Goal: Communication & Community: Answer question/provide support

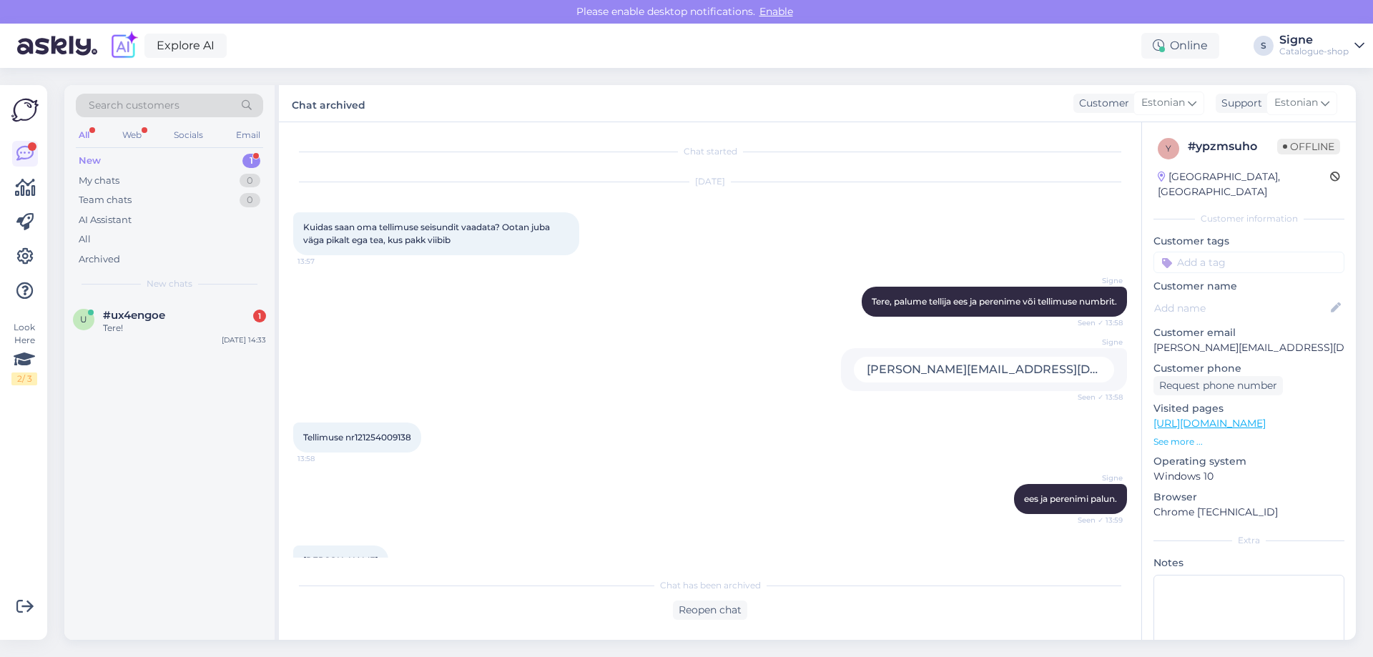
scroll to position [182, 0]
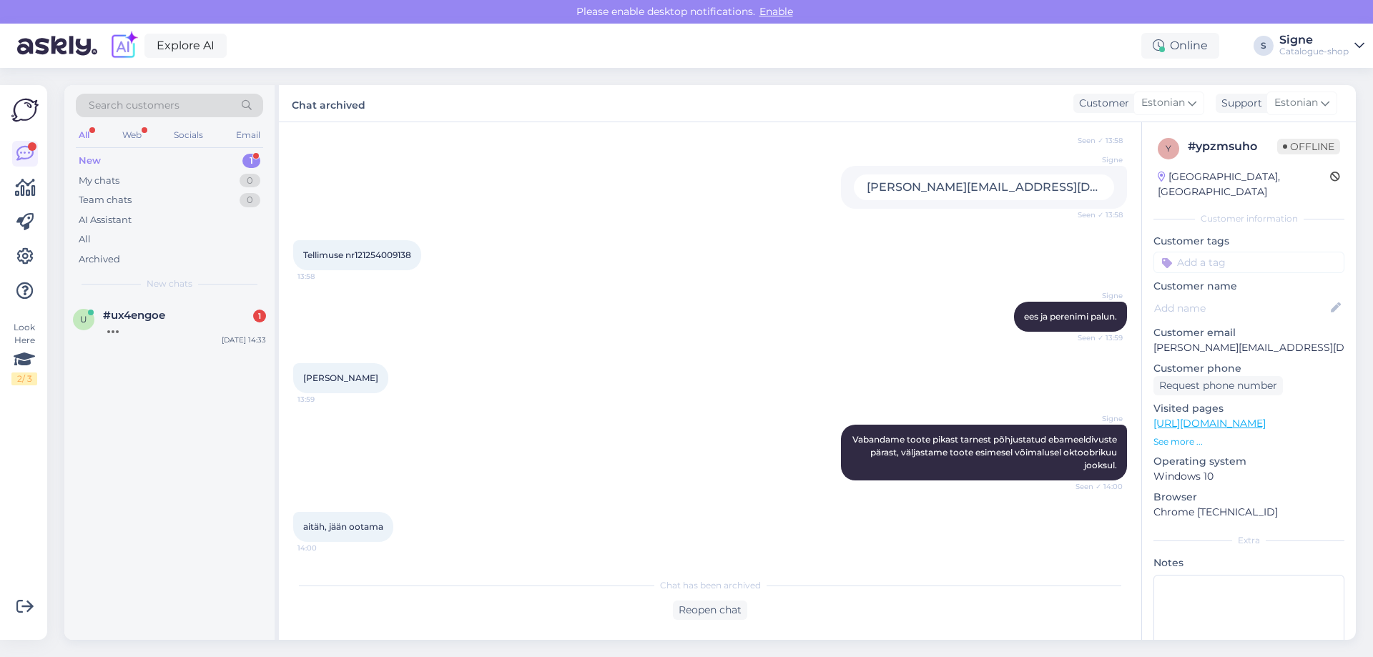
click at [177, 358] on div "u #ux4engoe [DATE] 14:33" at bounding box center [169, 469] width 210 height 341
click at [172, 335] on div "u #ux4engoe [DATE] 14:33" at bounding box center [169, 324] width 210 height 51
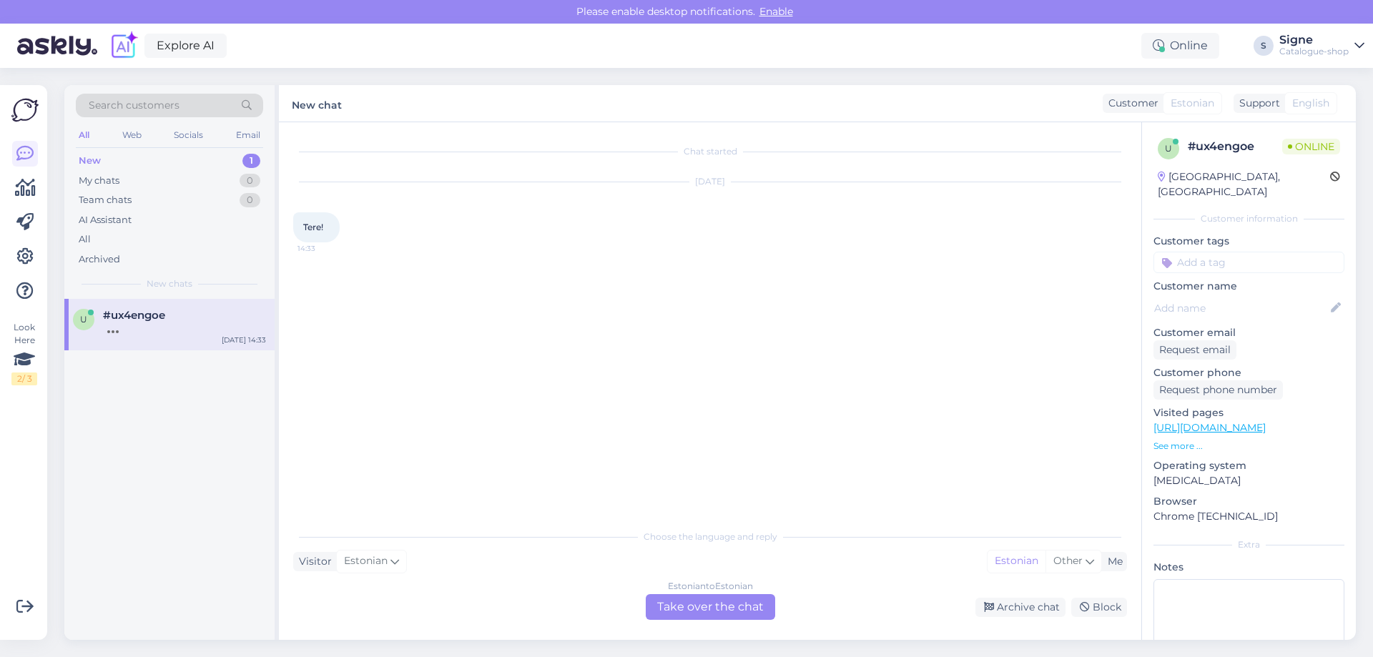
click at [717, 597] on div "Estonian to Estonian Take over the chat" at bounding box center [710, 607] width 129 height 26
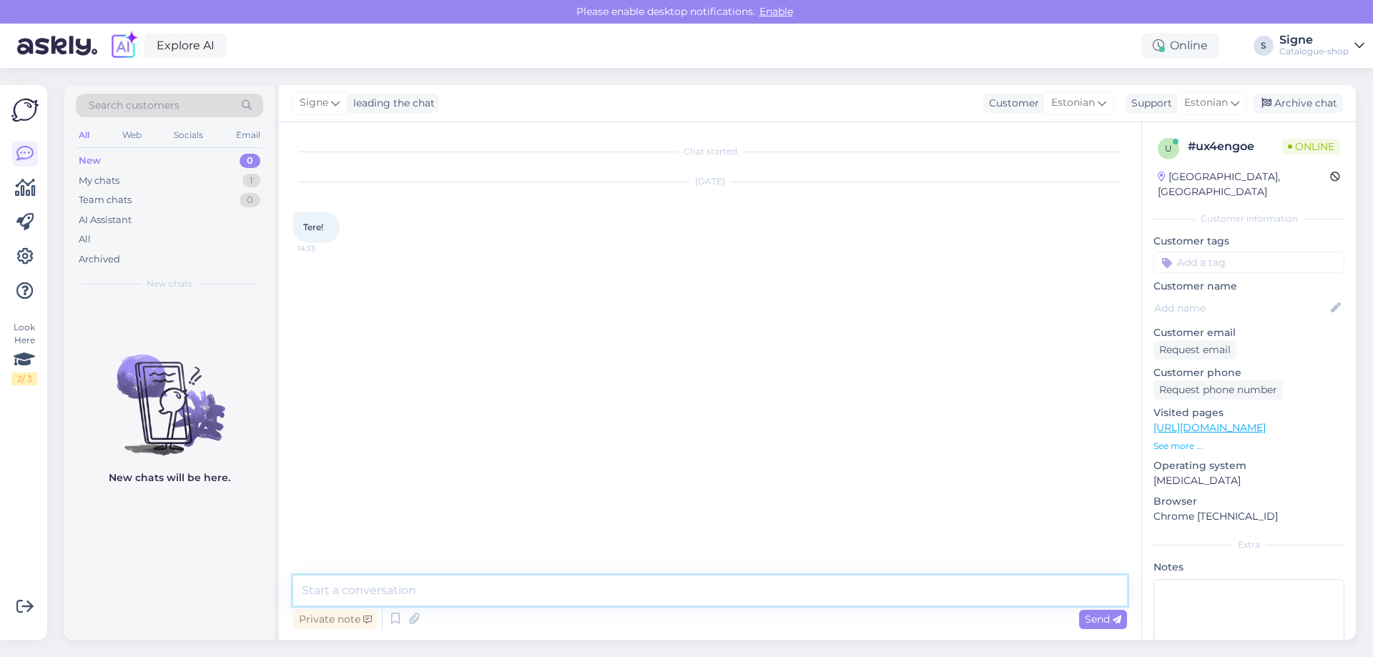
click at [341, 596] on textarea at bounding box center [710, 591] width 834 height 30
type textarea "Tervist."
click at [470, 512] on div "Chat started [DATE] Tere! 14:33 Signe Tervist. Seen ✓ 14:34" at bounding box center [716, 350] width 847 height 426
click at [1218, 421] on link "[URL][DOMAIN_NAME]" at bounding box center [1209, 427] width 112 height 13
click at [340, 588] on textarea at bounding box center [710, 591] width 834 height 30
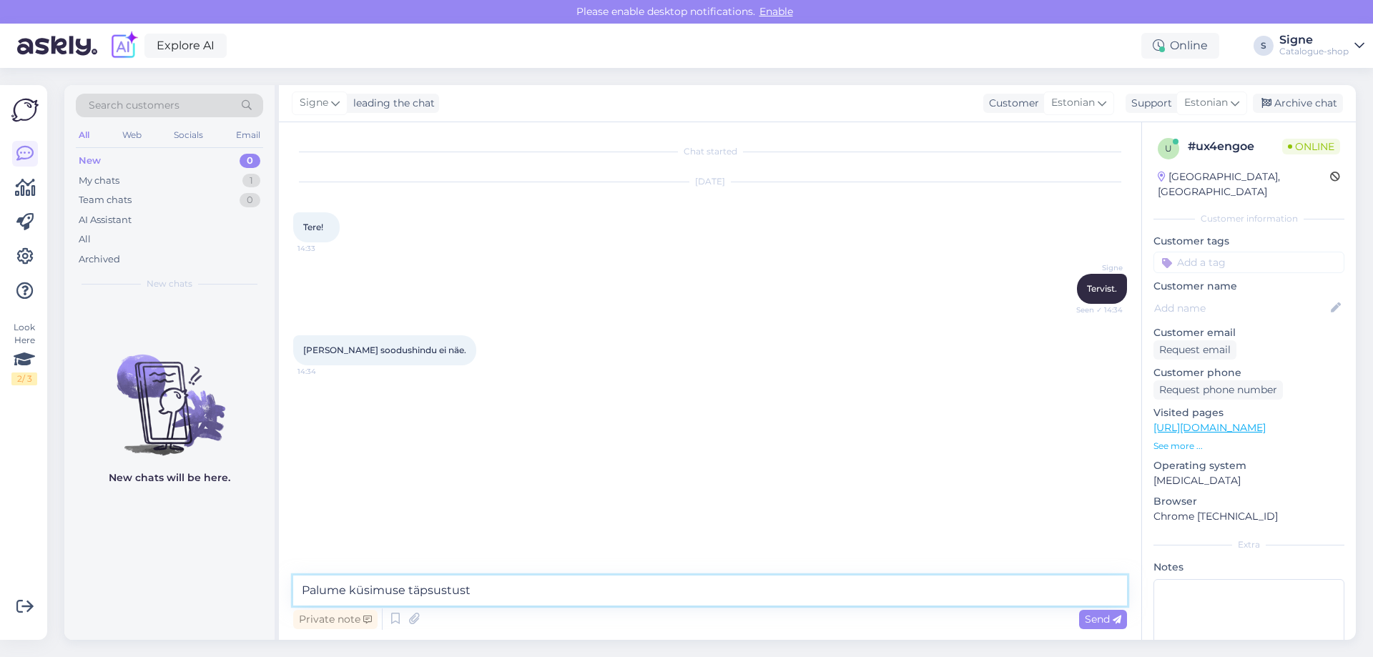
type textarea "Palume küsimuse täpsustust."
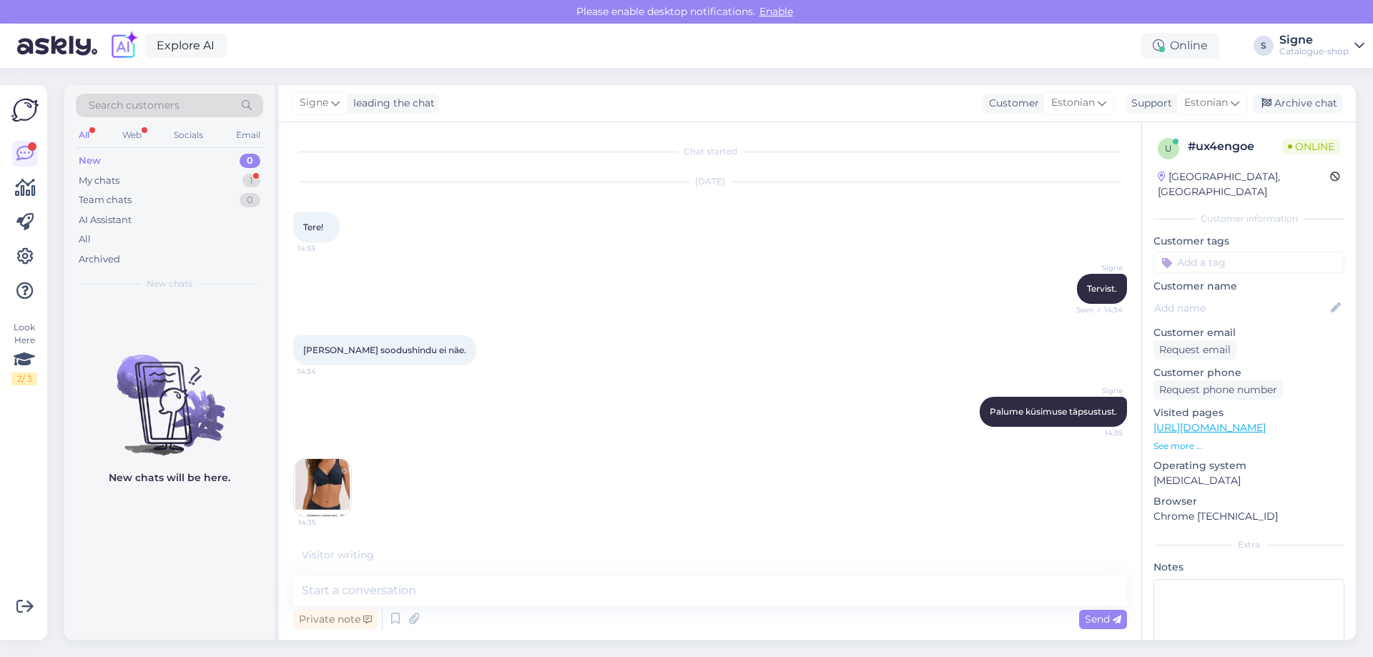
click at [1226, 421] on link "[URL][DOMAIN_NAME]" at bounding box center [1209, 427] width 112 height 13
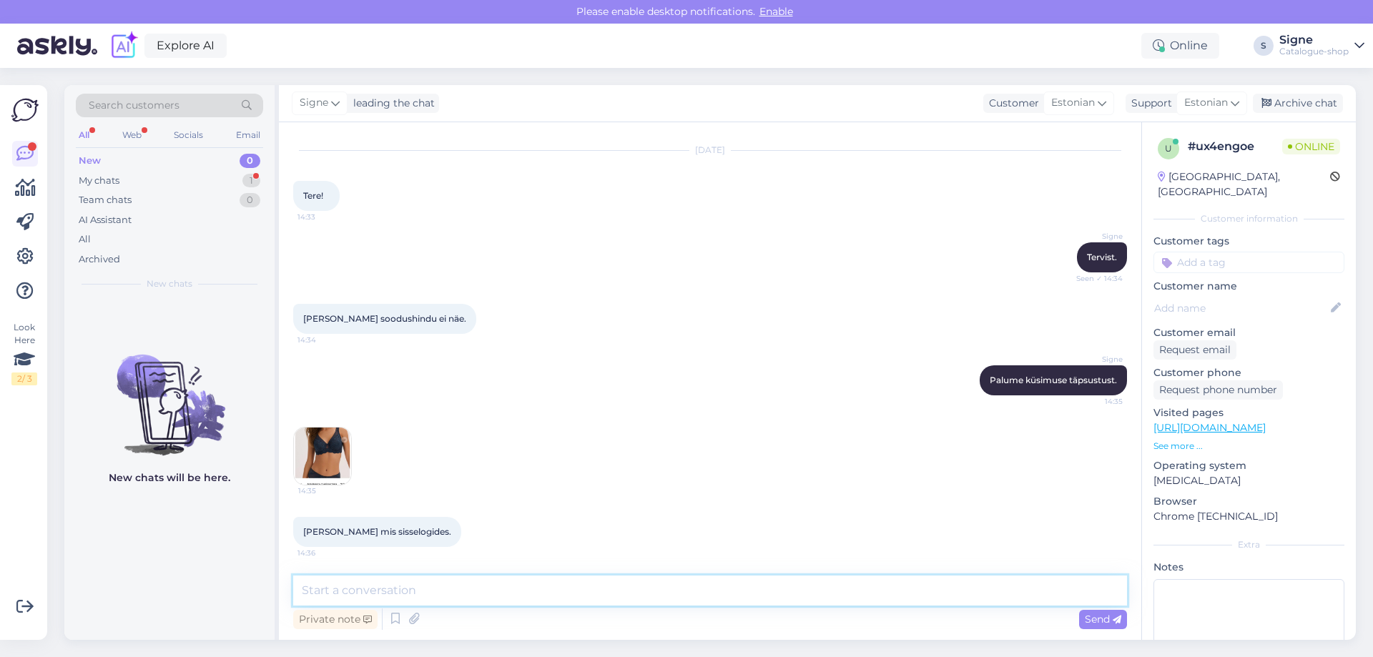
click at [350, 591] on textarea at bounding box center [710, 591] width 834 height 30
type textarea "Te vaatate top-deali toodet, sel tootel on juba soodushind."
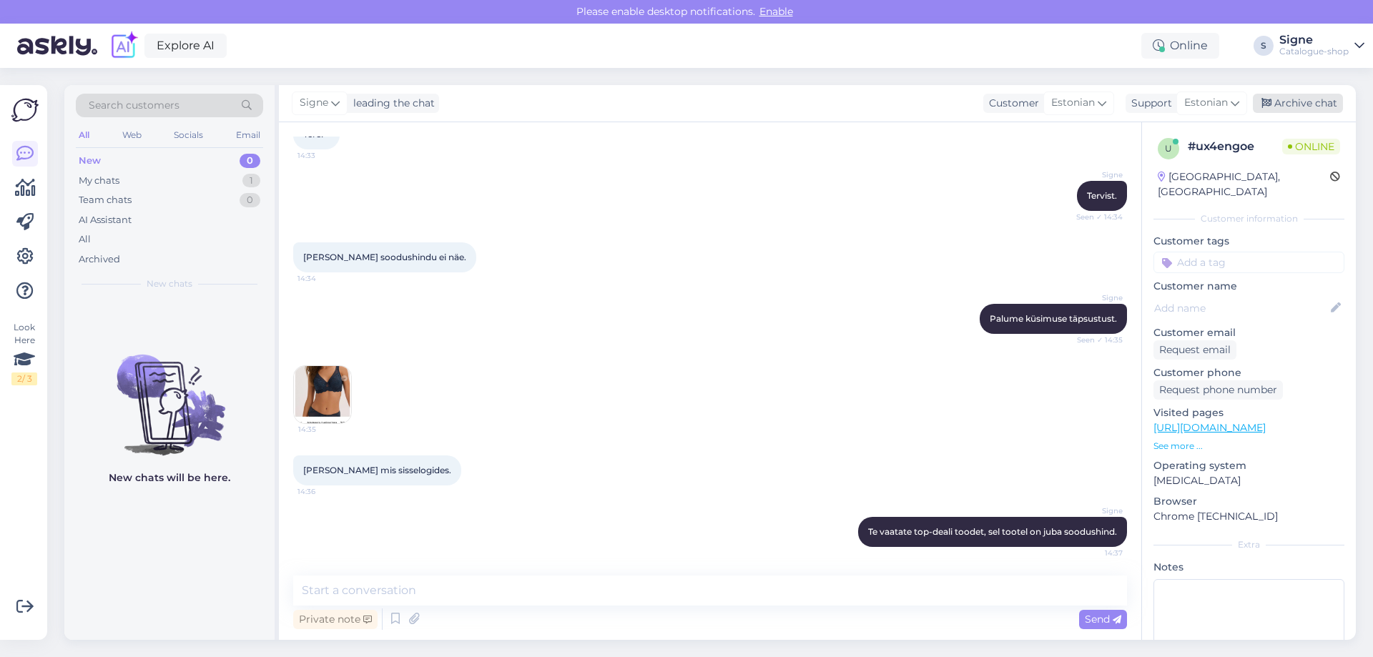
click at [1301, 105] on div "Archive chat" at bounding box center [1298, 103] width 90 height 19
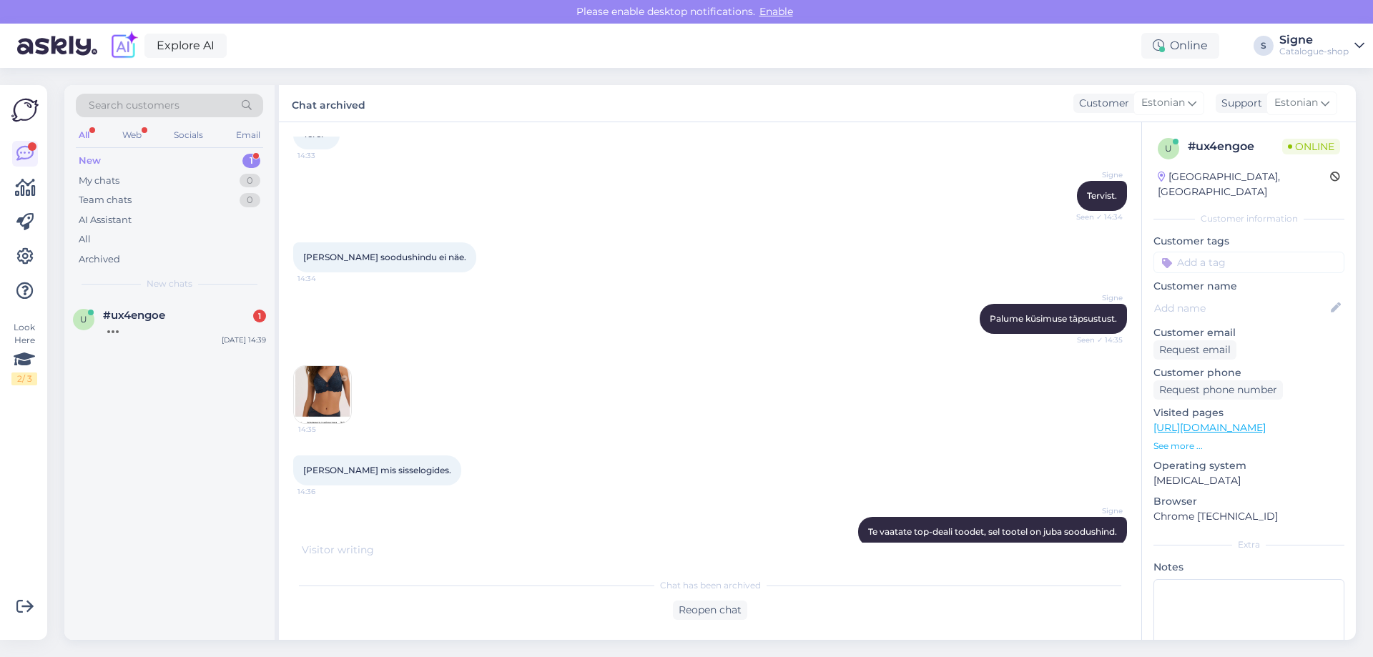
scroll to position [188, 0]
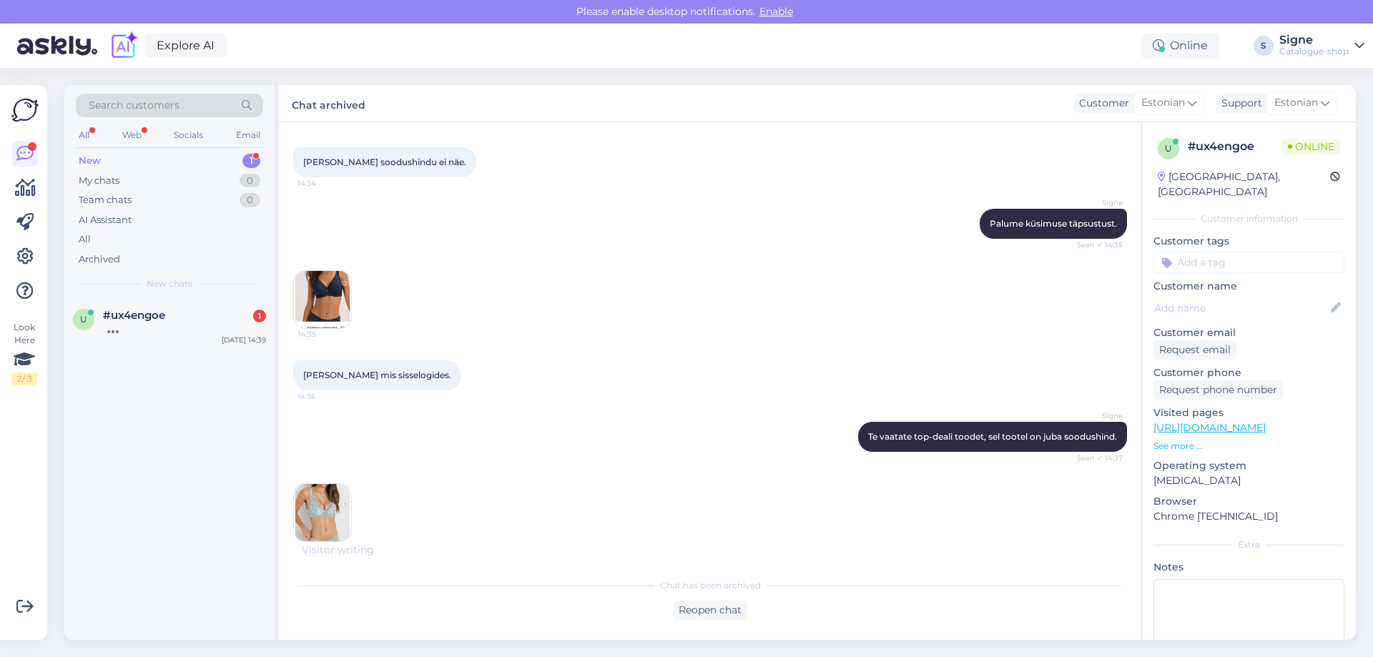
click at [343, 497] on img at bounding box center [322, 512] width 57 height 57
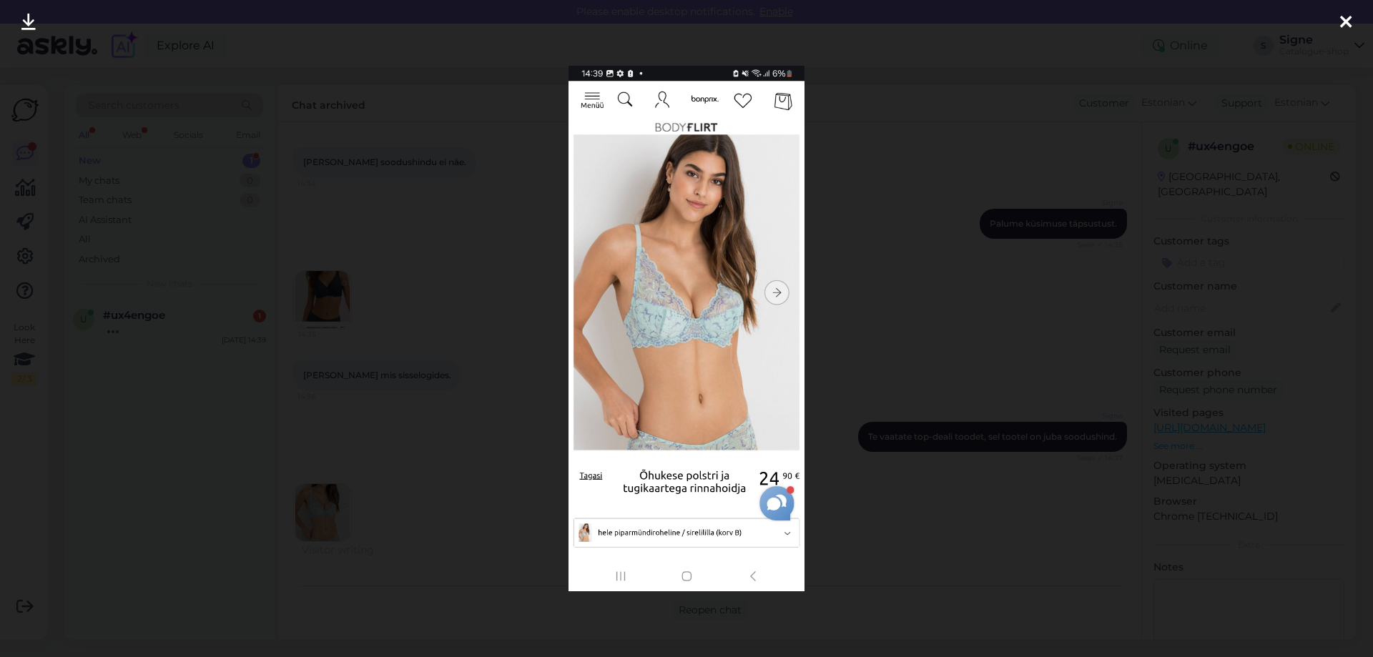
click at [1342, 22] on icon at bounding box center [1345, 23] width 11 height 19
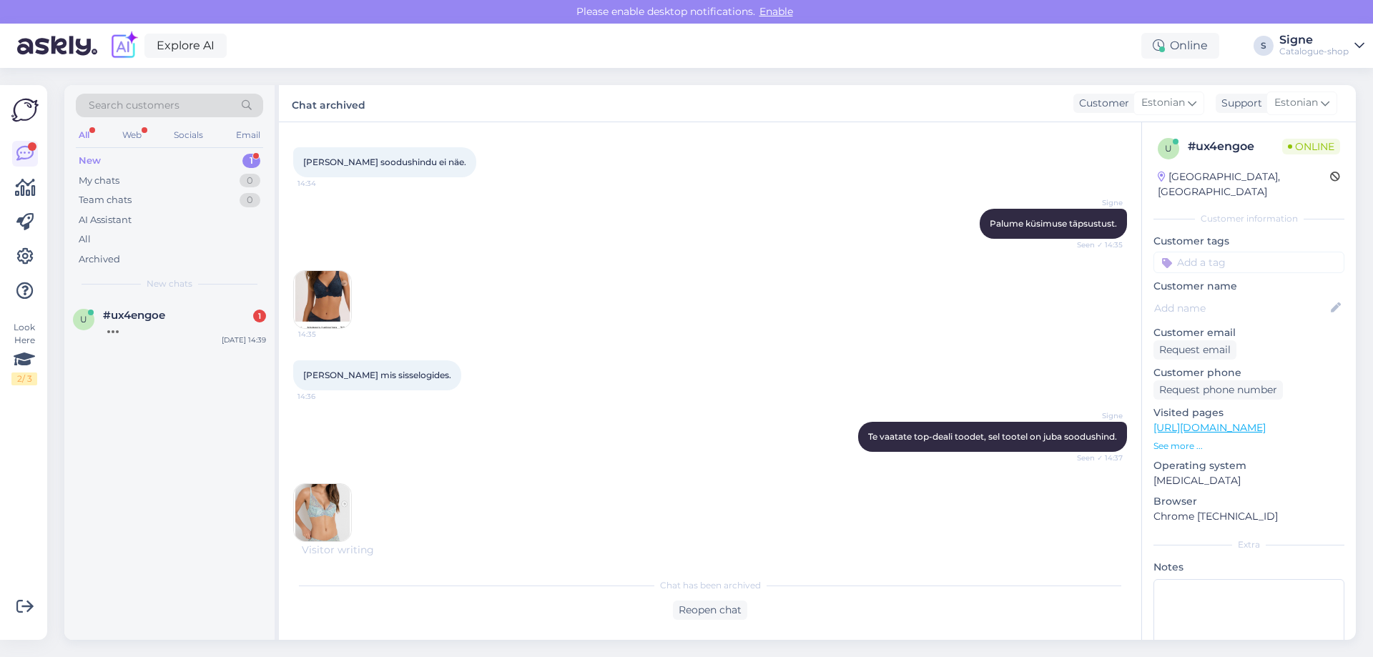
scroll to position [250, 0]
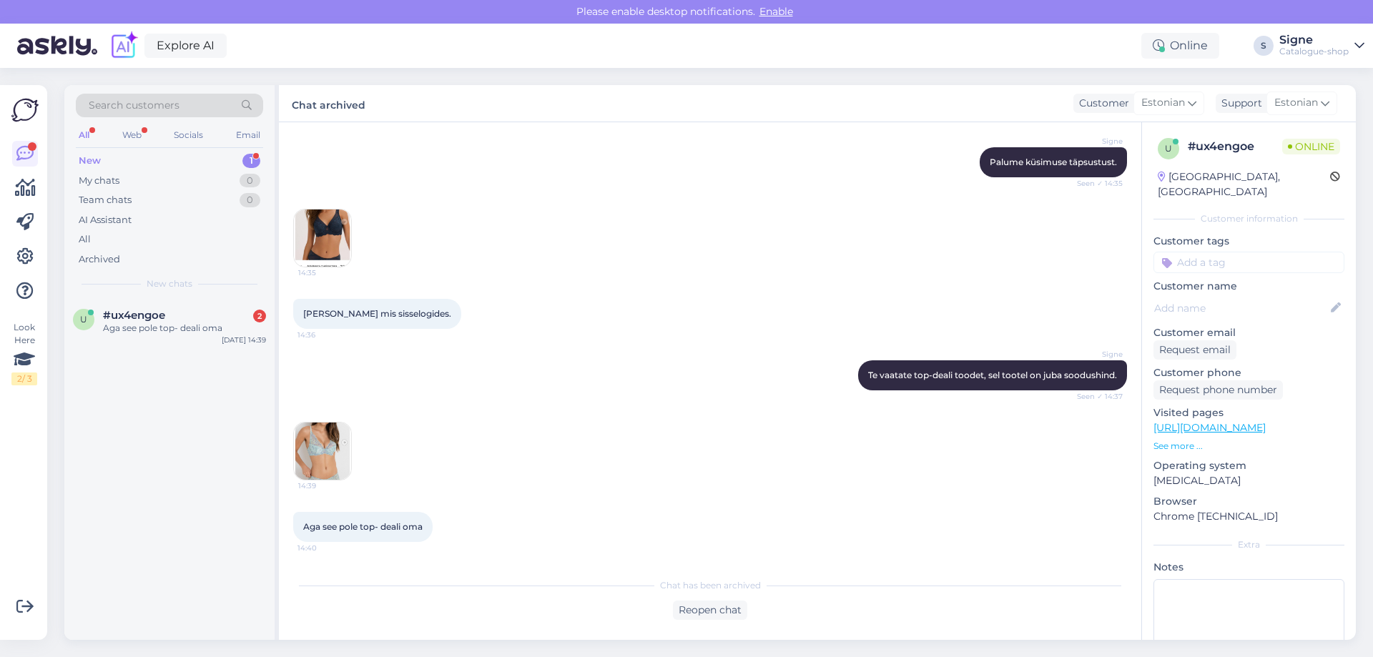
click at [1192, 421] on link "[URL][DOMAIN_NAME]" at bounding box center [1209, 427] width 112 height 13
click at [1227, 421] on link "[URL][DOMAIN_NAME]" at bounding box center [1209, 427] width 112 height 13
click at [726, 615] on div "Reopen chat" at bounding box center [710, 610] width 74 height 19
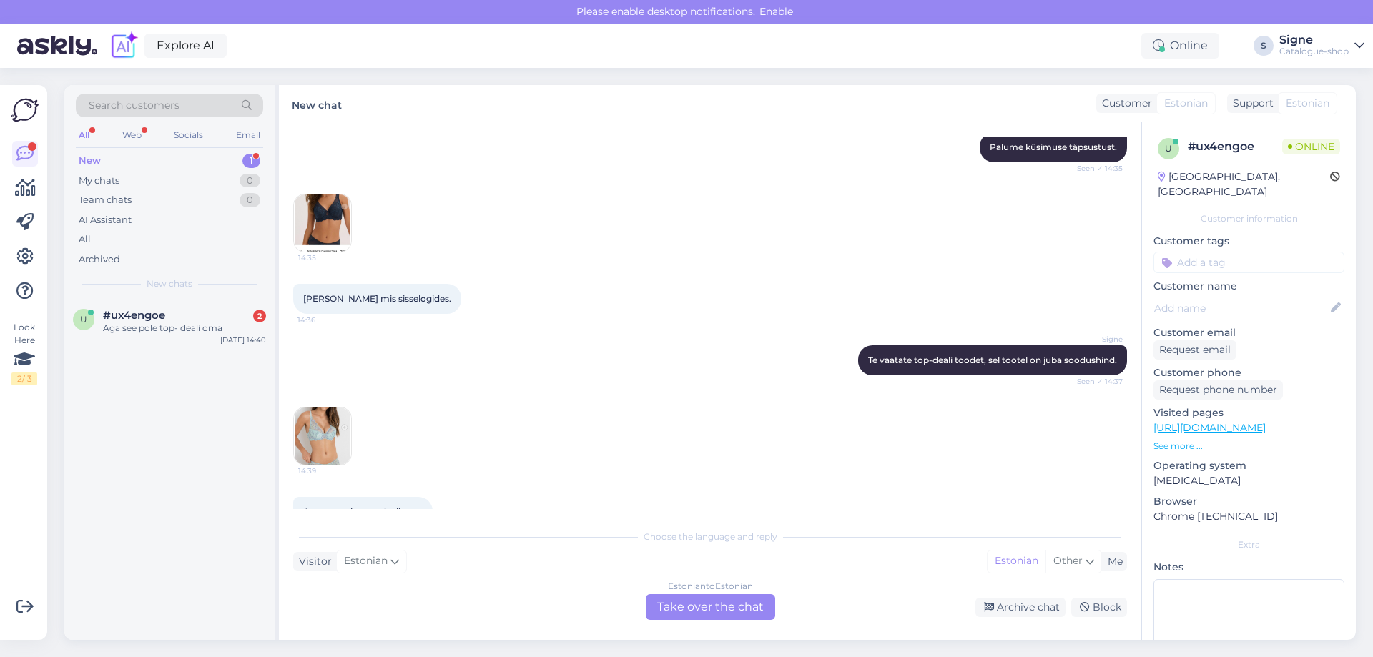
click at [709, 601] on div "Estonian to Estonian Take over the chat" at bounding box center [710, 607] width 129 height 26
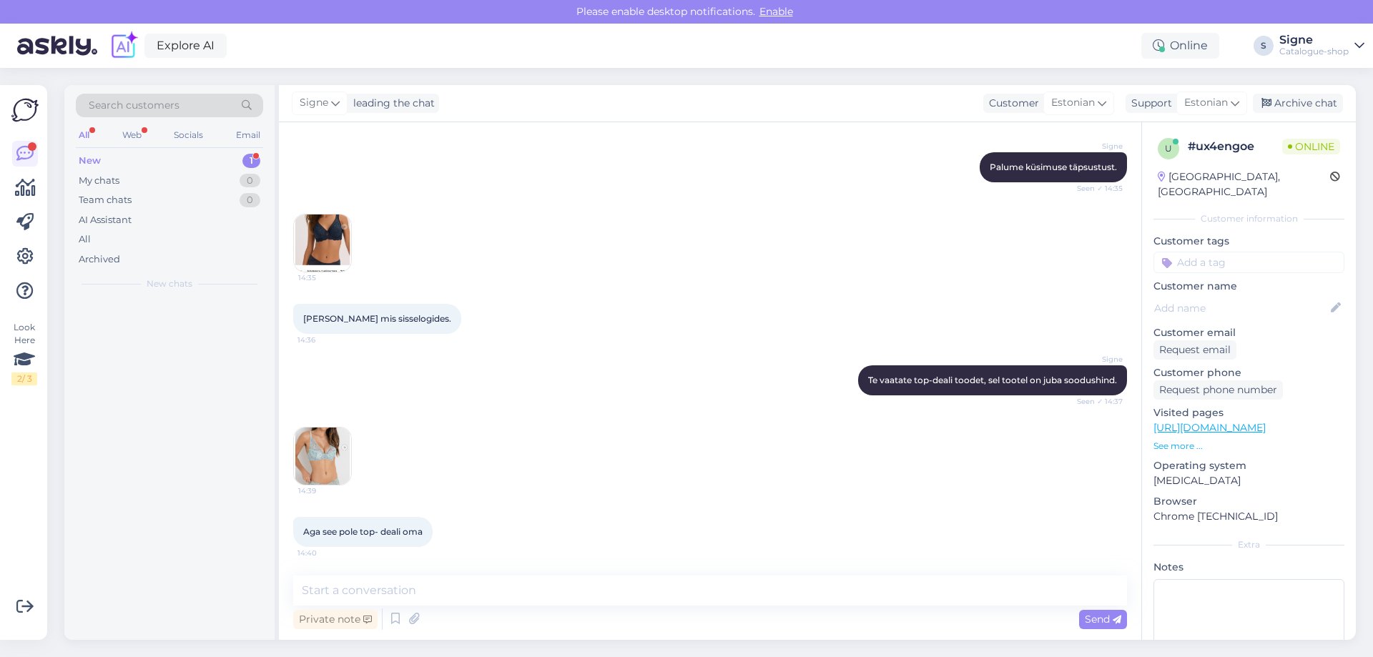
scroll to position [245, 0]
click at [383, 583] on textarea at bounding box center [710, 591] width 834 height 30
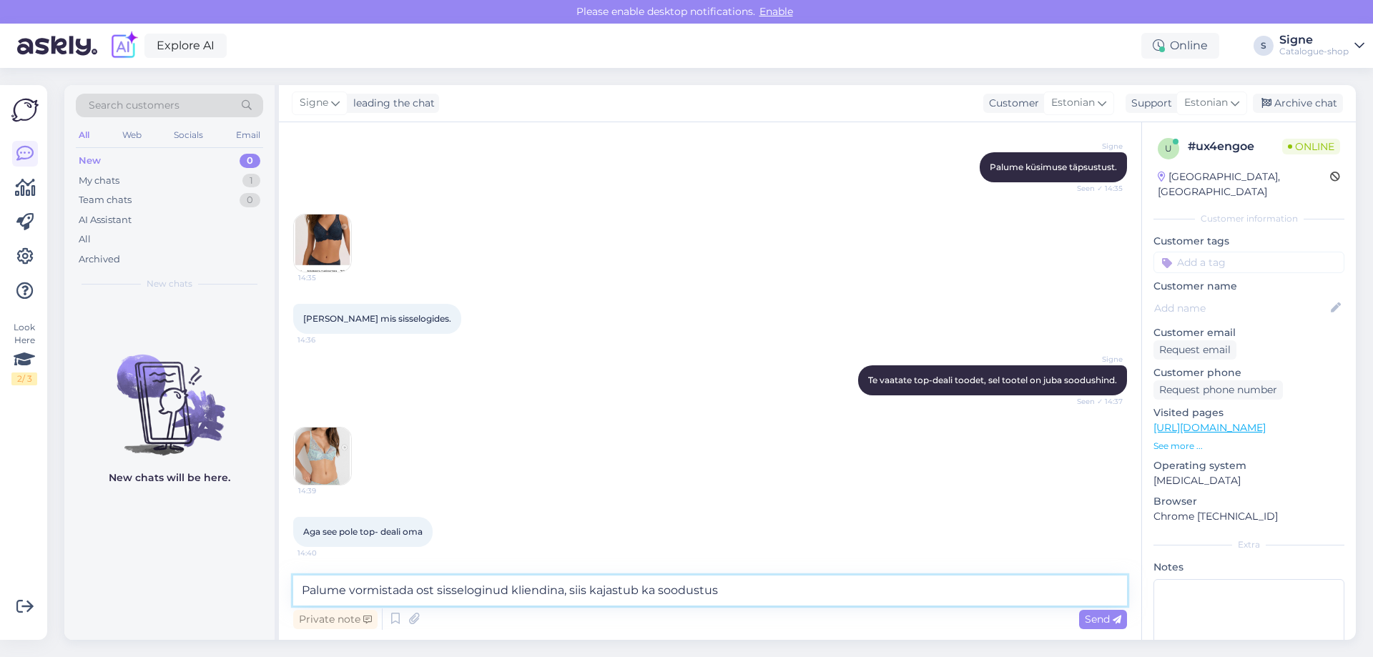
type textarea "Palume vormistada ost sisseloginud kliendina, siis kajastub ka soodustus."
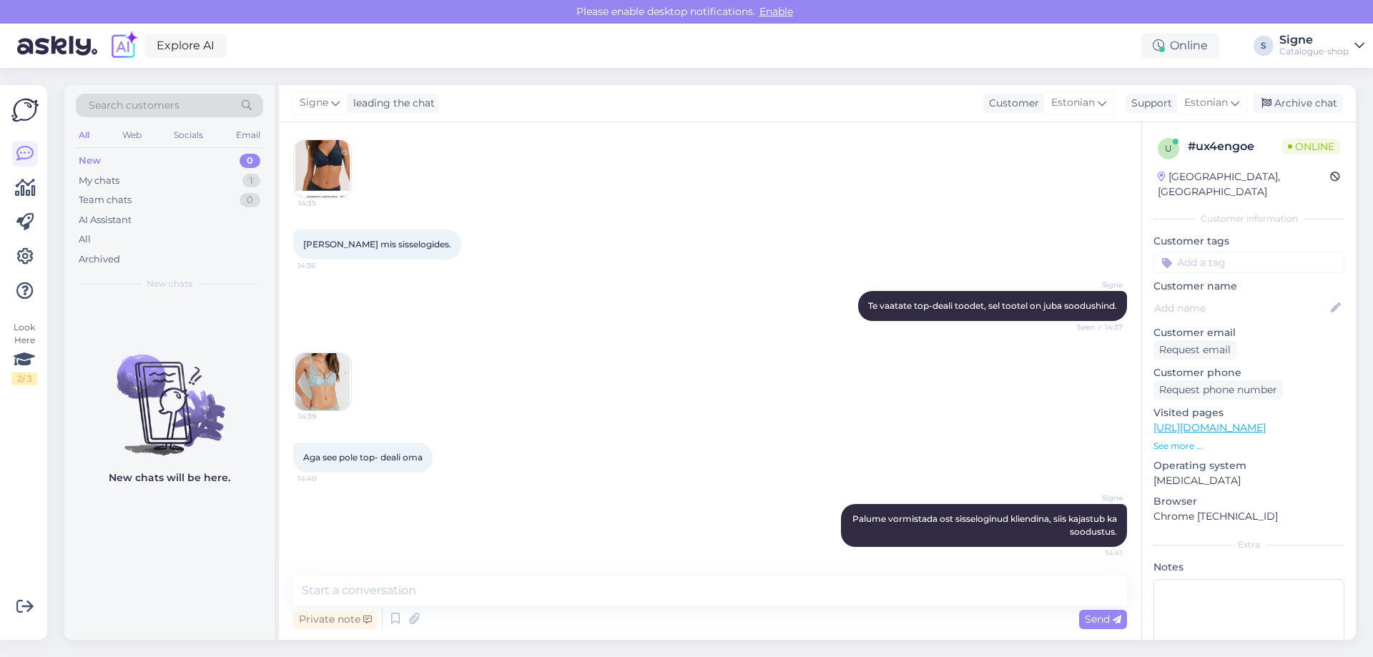
click at [508, 433] on div "Aga see pole top- deali oma 14:40" at bounding box center [710, 457] width 834 height 61
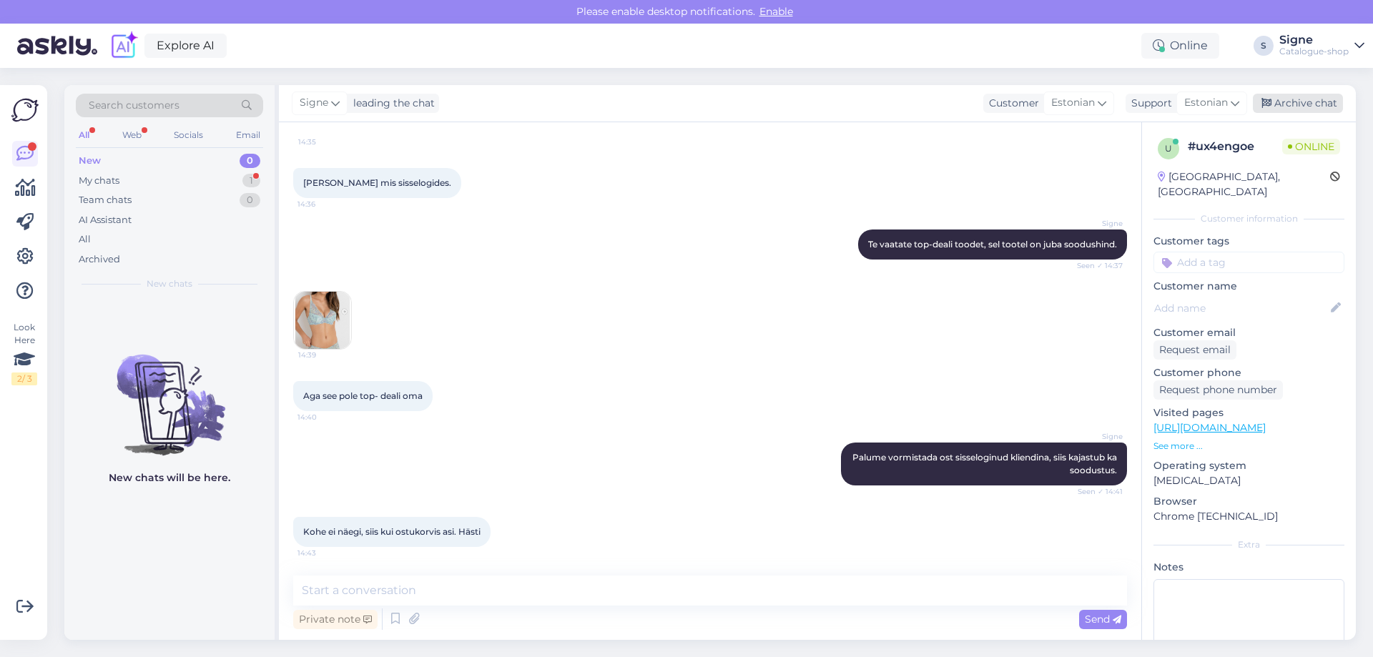
click at [1322, 107] on div "Archive chat" at bounding box center [1298, 103] width 90 height 19
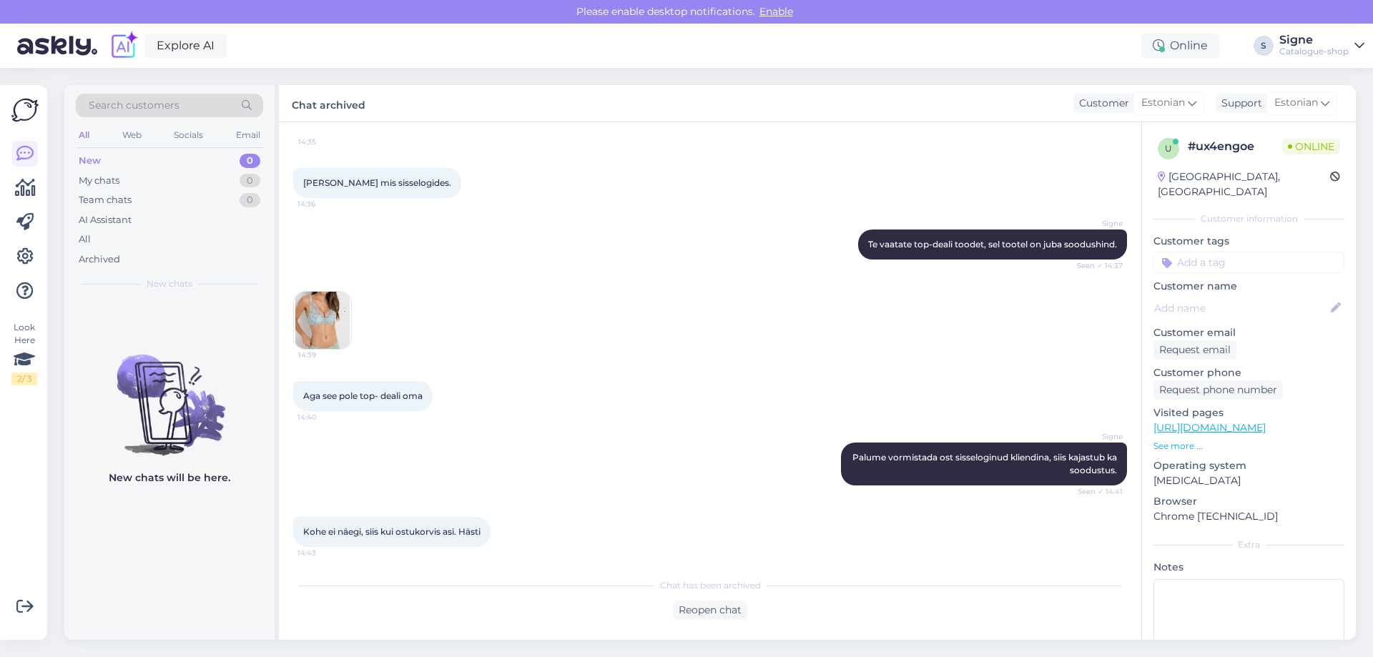
click at [1266, 421] on link "[URL][DOMAIN_NAME]" at bounding box center [1209, 427] width 112 height 13
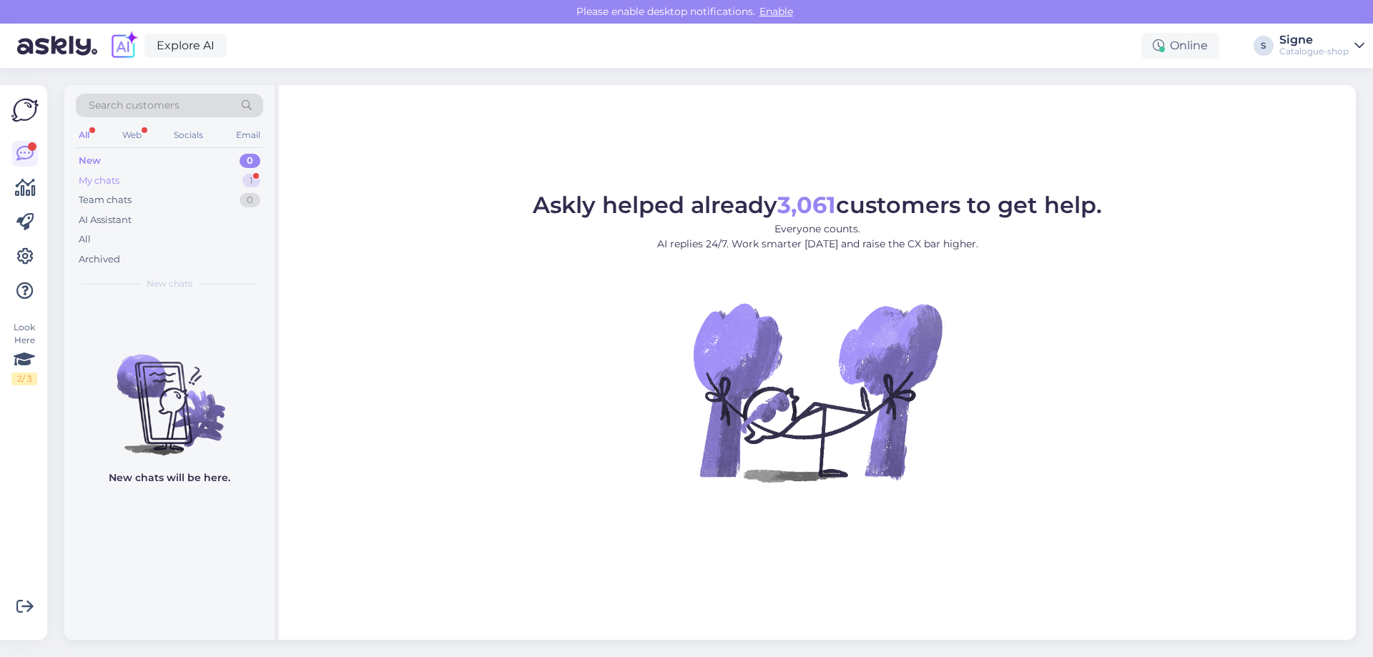
click at [142, 180] on div "My chats 1" at bounding box center [169, 181] width 187 height 20
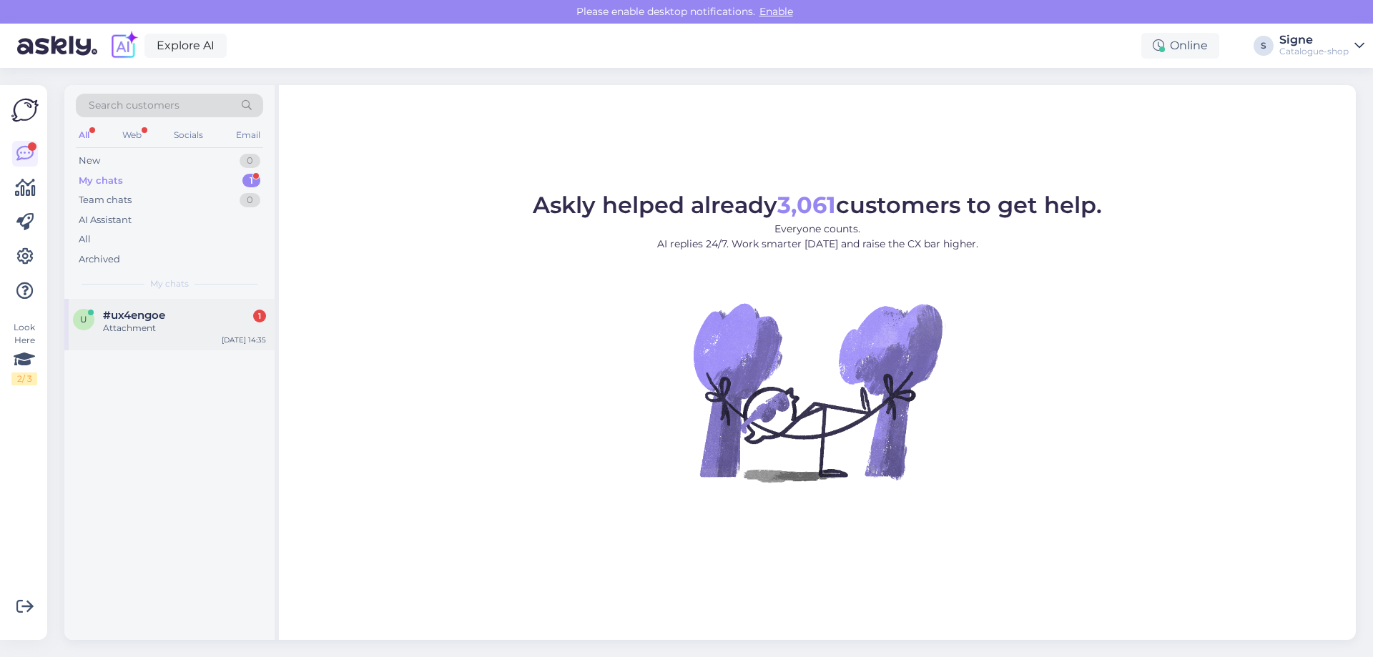
click at [136, 323] on div "Attachment" at bounding box center [184, 328] width 163 height 13
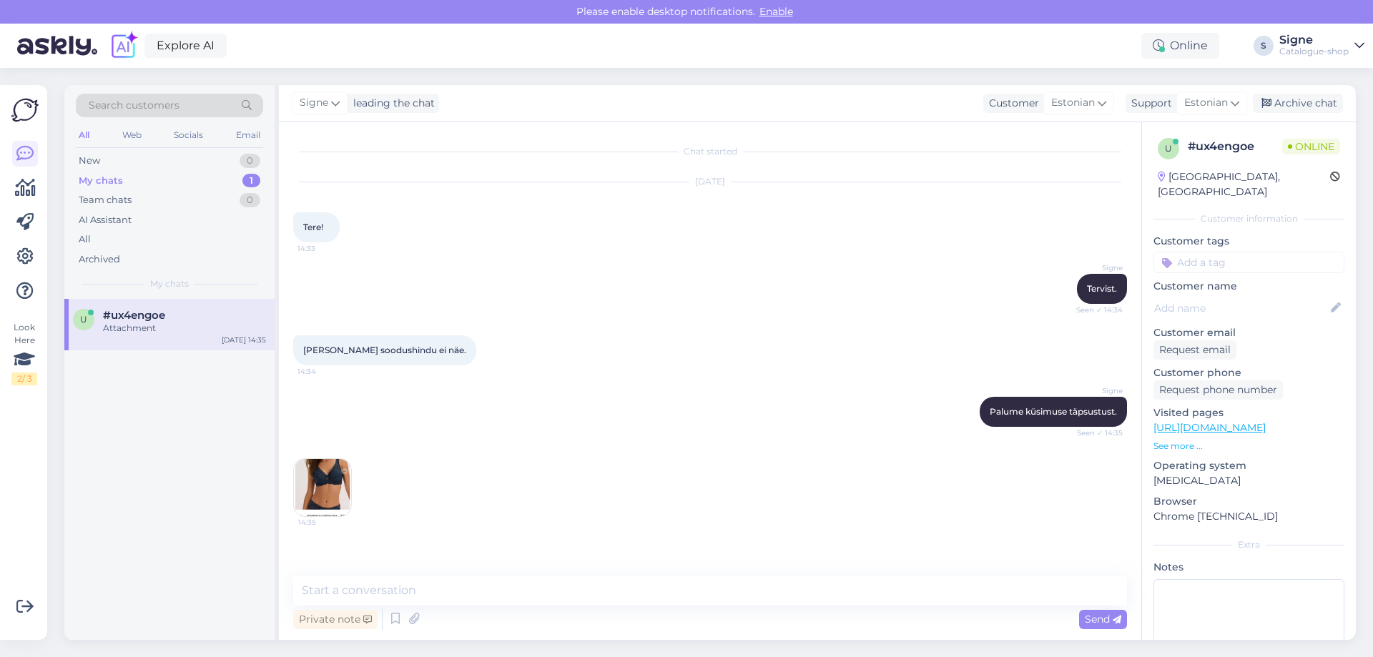
click at [332, 476] on img at bounding box center [322, 487] width 57 height 57
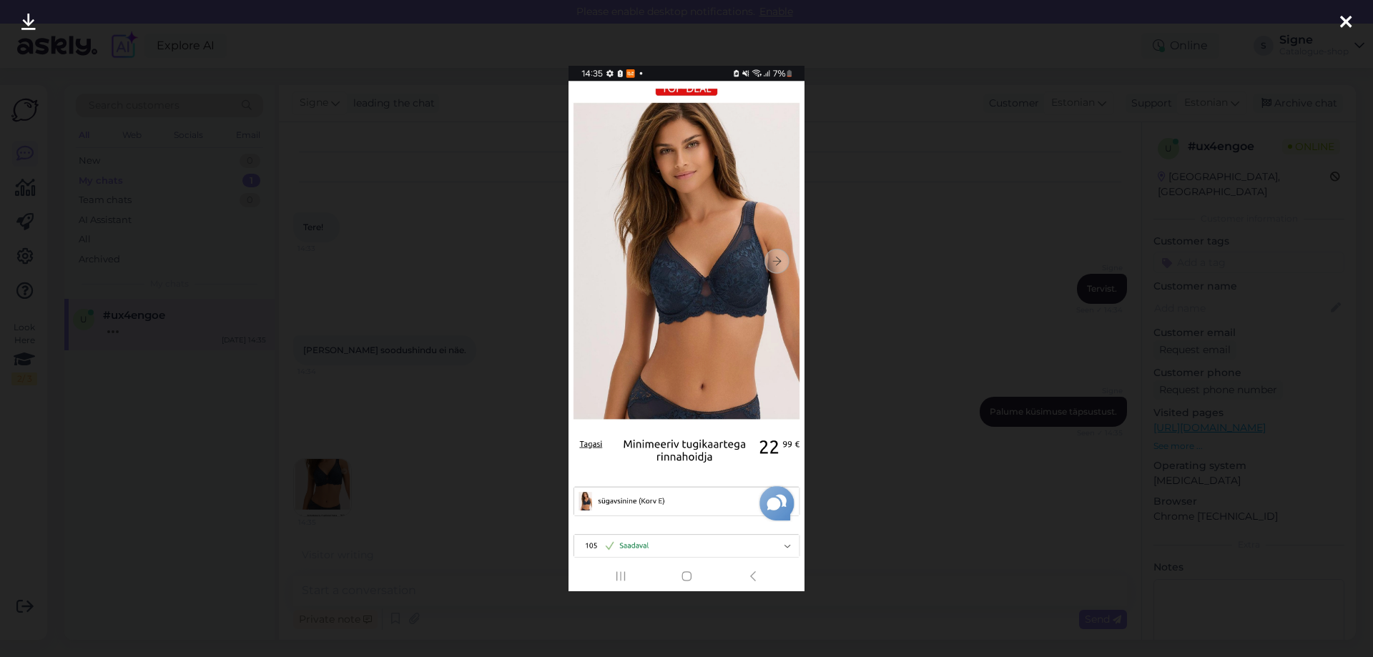
click at [1344, 16] on icon at bounding box center [1345, 23] width 11 height 19
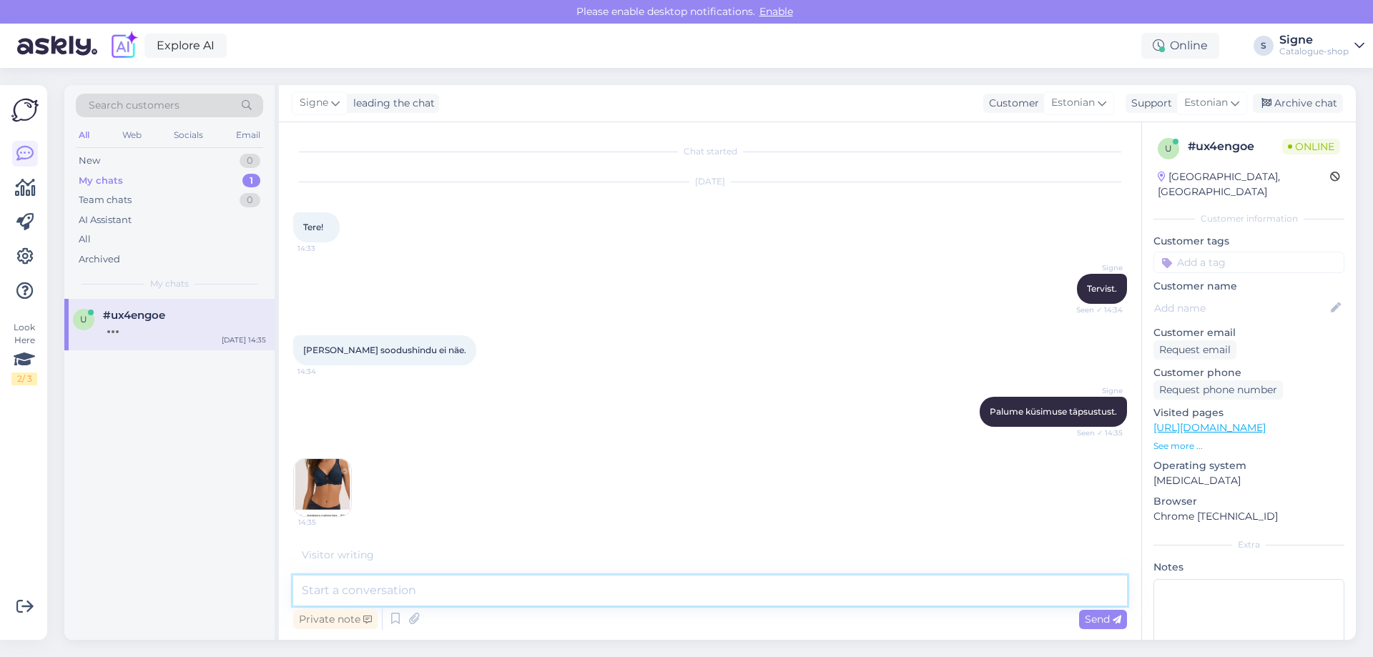
click at [360, 596] on textarea at bounding box center [710, 591] width 834 height 30
